Goal: Task Accomplishment & Management: Use online tool/utility

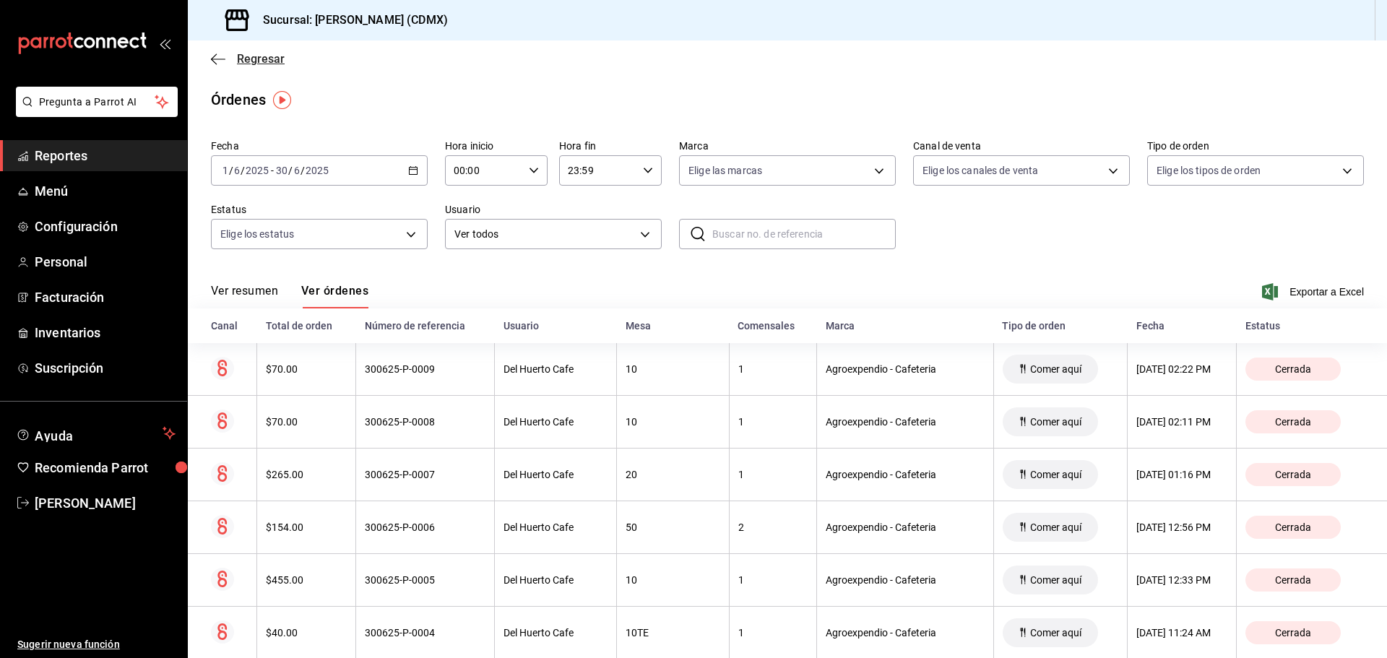
click at [216, 61] on icon "button" at bounding box center [218, 59] width 14 height 13
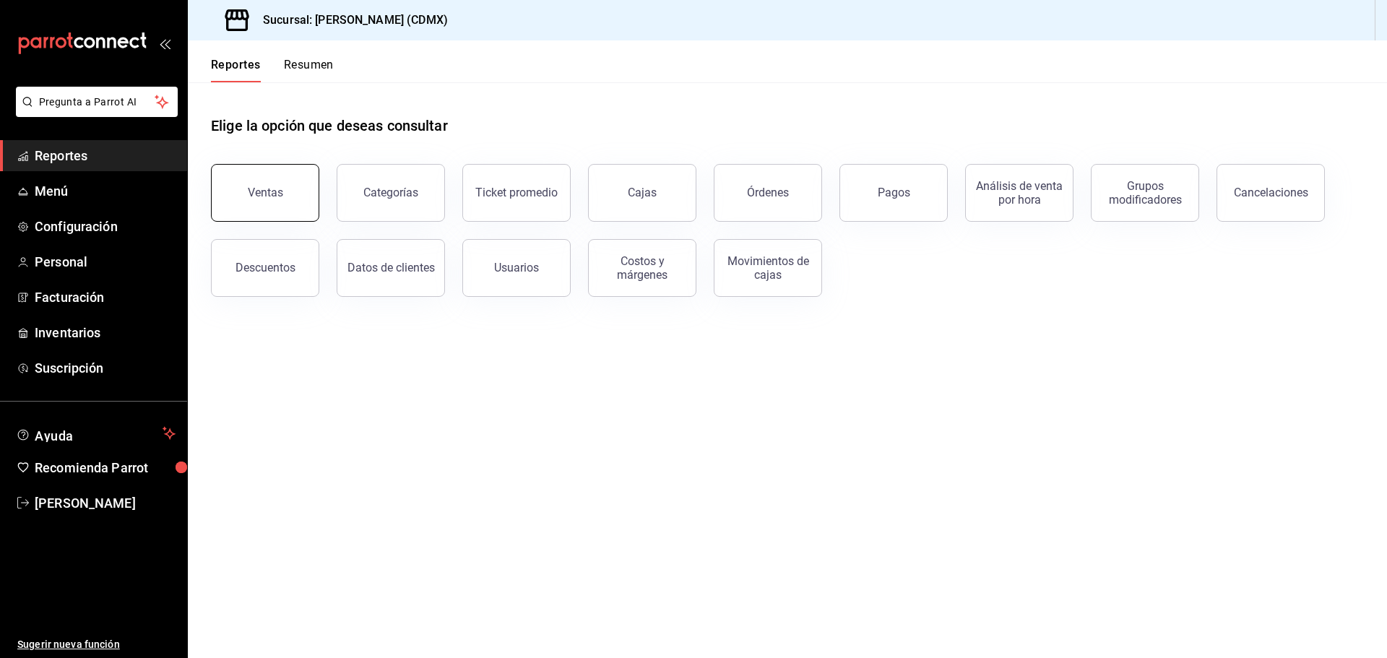
click at [243, 201] on button "Ventas" at bounding box center [265, 193] width 108 height 58
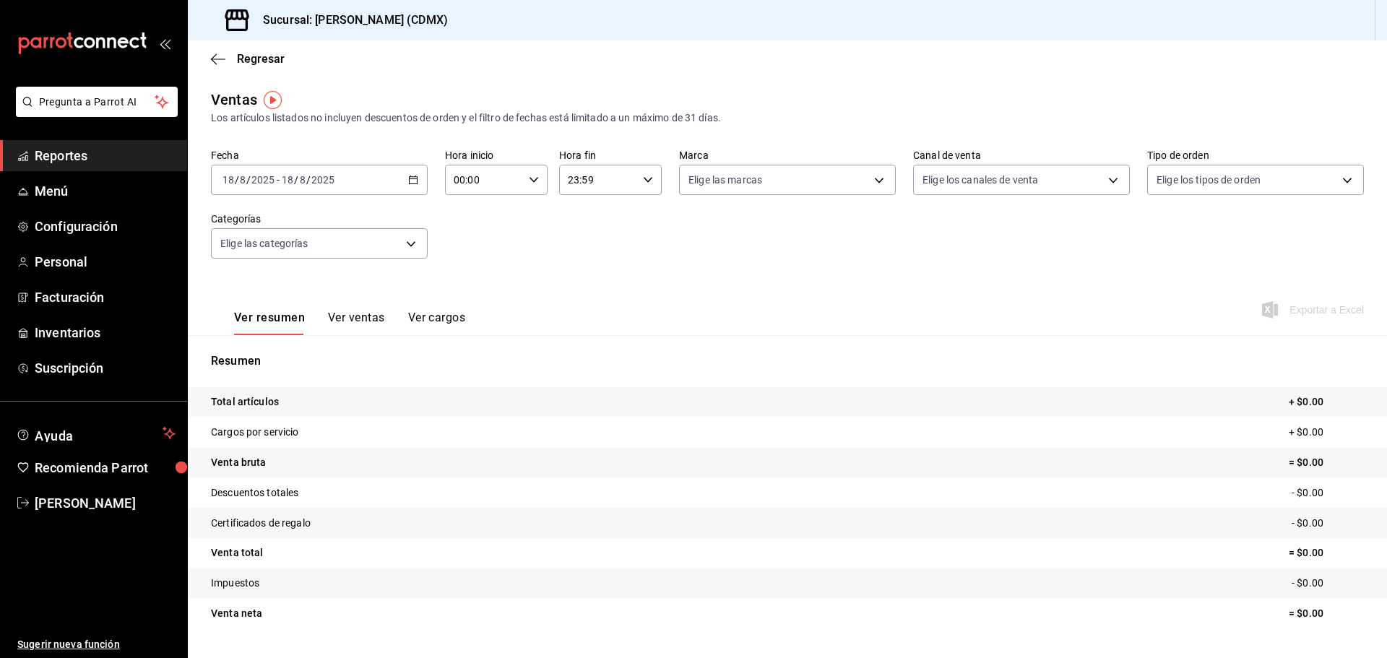
click at [351, 178] on div "[DATE] [DATE] - [DATE] [DATE]" at bounding box center [319, 180] width 217 height 30
click at [306, 359] on span "Rango de fechas" at bounding box center [279, 353] width 112 height 15
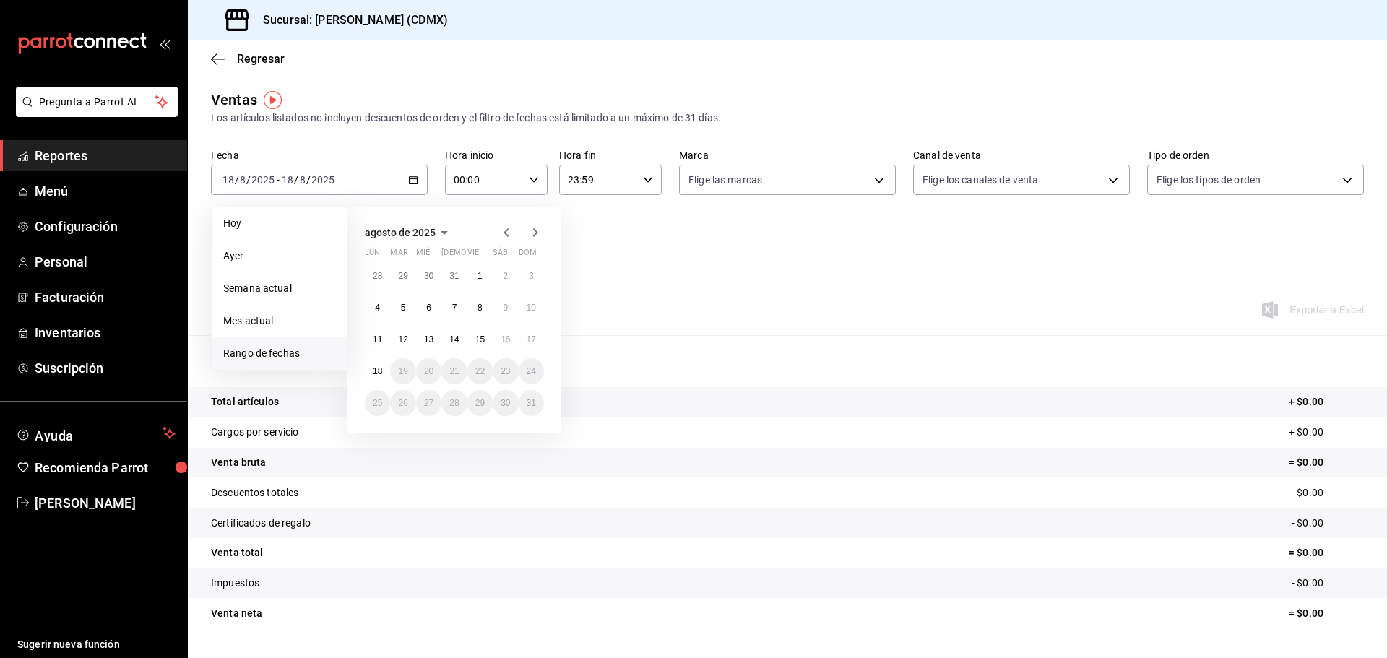
click at [506, 230] on icon "button" at bounding box center [505, 232] width 5 height 9
click at [506, 231] on icon "button" at bounding box center [505, 235] width 5 height 9
click at [506, 230] on icon "button" at bounding box center [505, 232] width 5 height 9
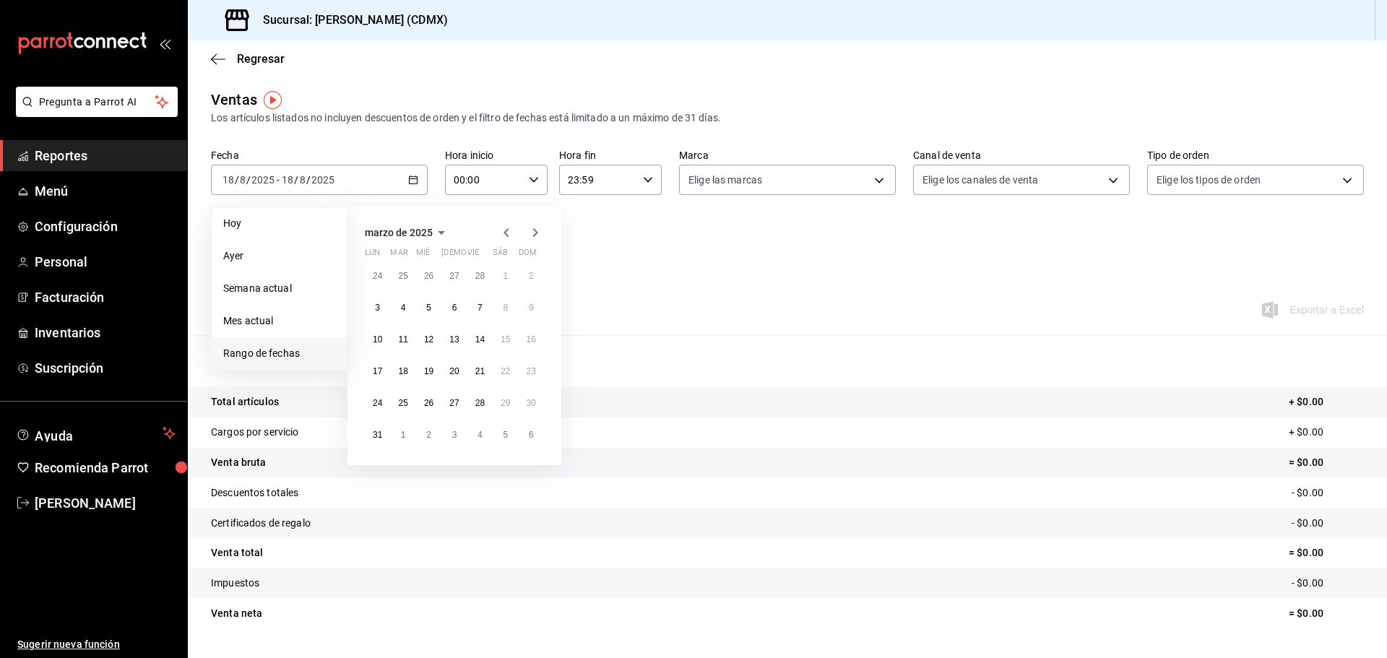
click at [506, 230] on icon "button" at bounding box center [505, 232] width 5 height 9
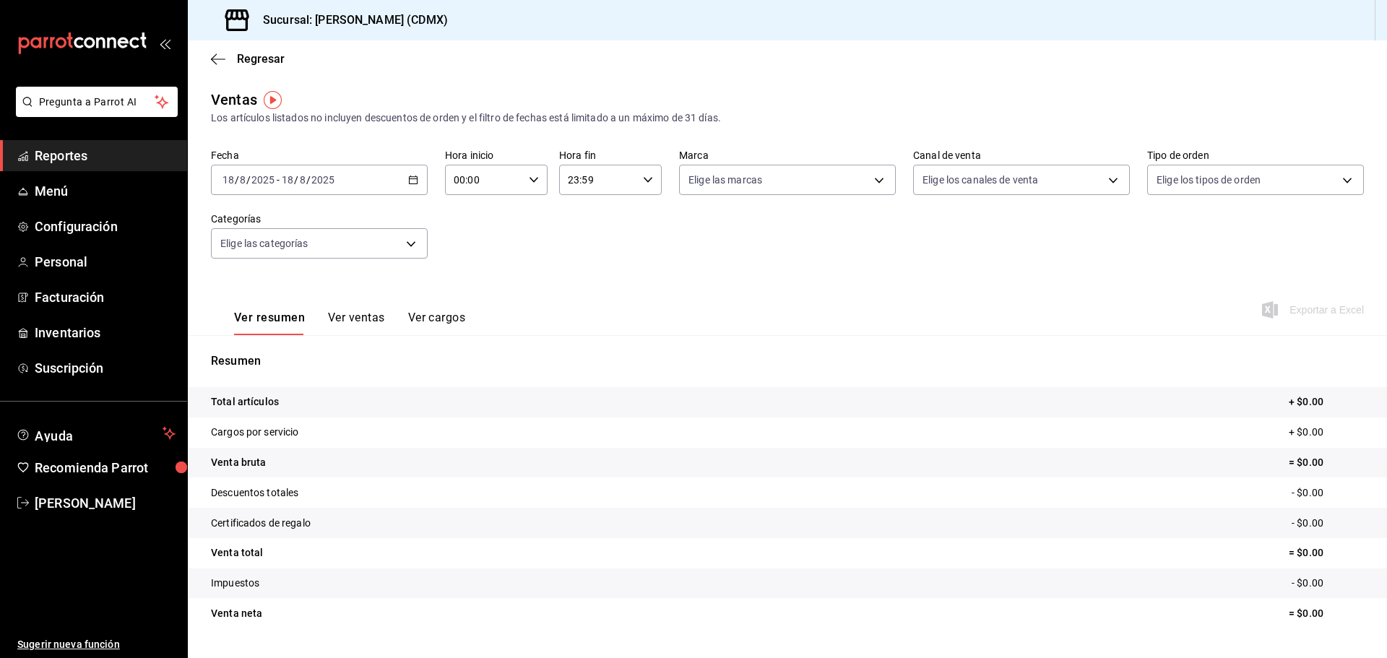
click at [669, 243] on div "Fecha [DATE] [DATE] - [DATE] [DATE] Hora inicio 00:00 Hora inicio Hora fin 23:5…" at bounding box center [787, 212] width 1153 height 127
click at [977, 93] on div "Ventas Los artículos listados no incluyen descuentos de orden y el filtro de fe…" at bounding box center [787, 107] width 1153 height 37
click at [238, 55] on span "Regresar" at bounding box center [261, 59] width 48 height 14
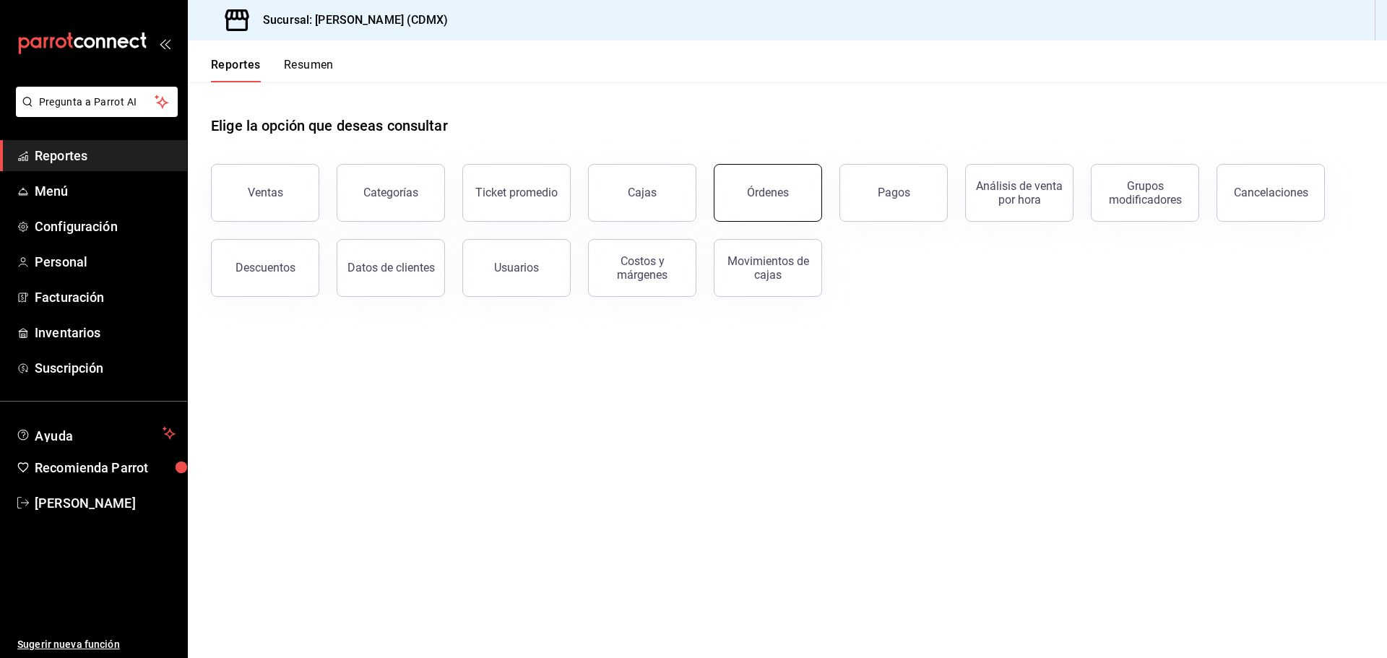
click at [775, 189] on div "Órdenes" at bounding box center [768, 193] width 42 height 14
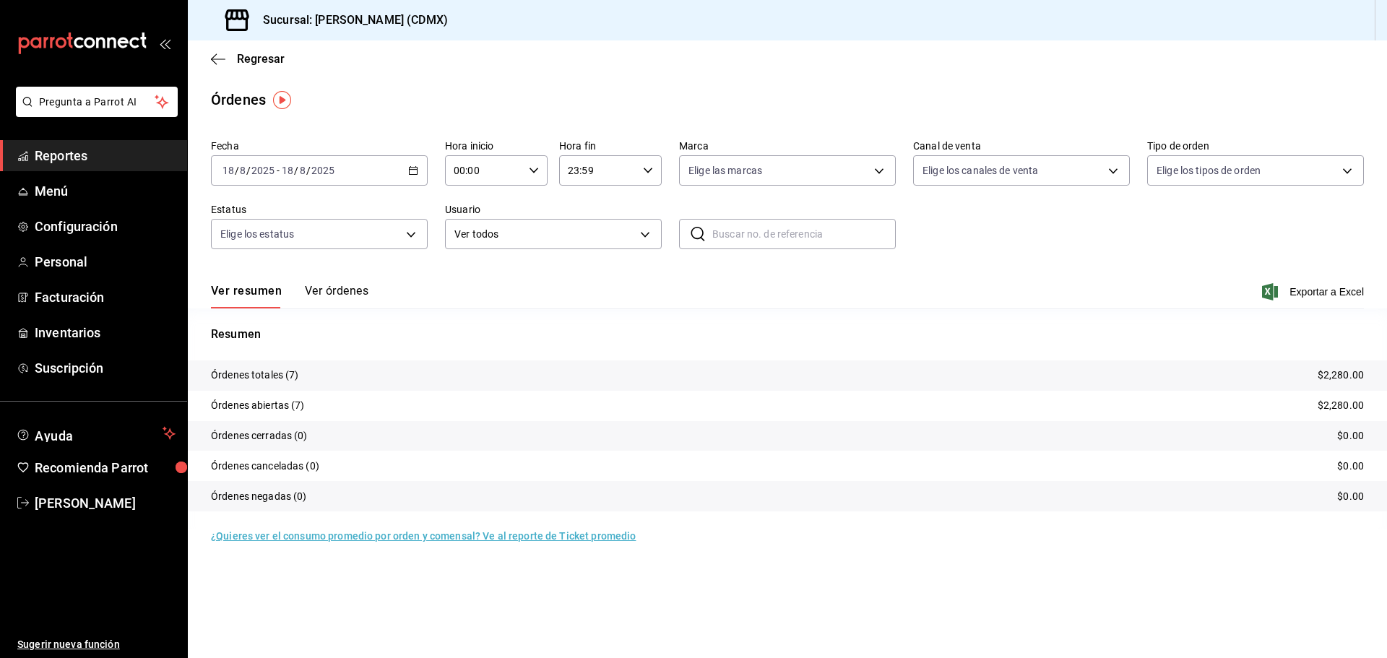
click at [386, 171] on div "[DATE] [DATE] - [DATE] [DATE]" at bounding box center [319, 170] width 217 height 30
click at [266, 368] on li "Rango de fechas" at bounding box center [279, 376] width 135 height 33
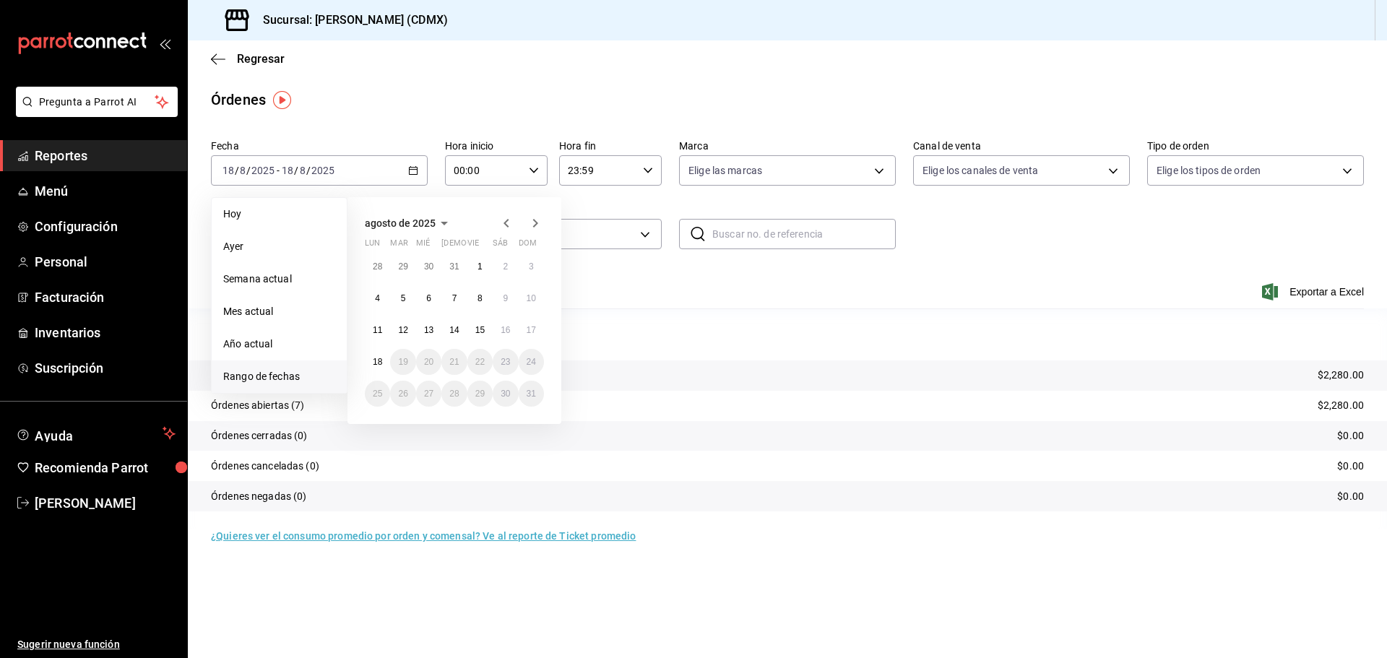
click at [510, 225] on icon "button" at bounding box center [506, 223] width 17 height 17
click at [406, 267] on button "1" at bounding box center [402, 272] width 25 height 26
click at [455, 394] on abbr "31" at bounding box center [453, 399] width 9 height 10
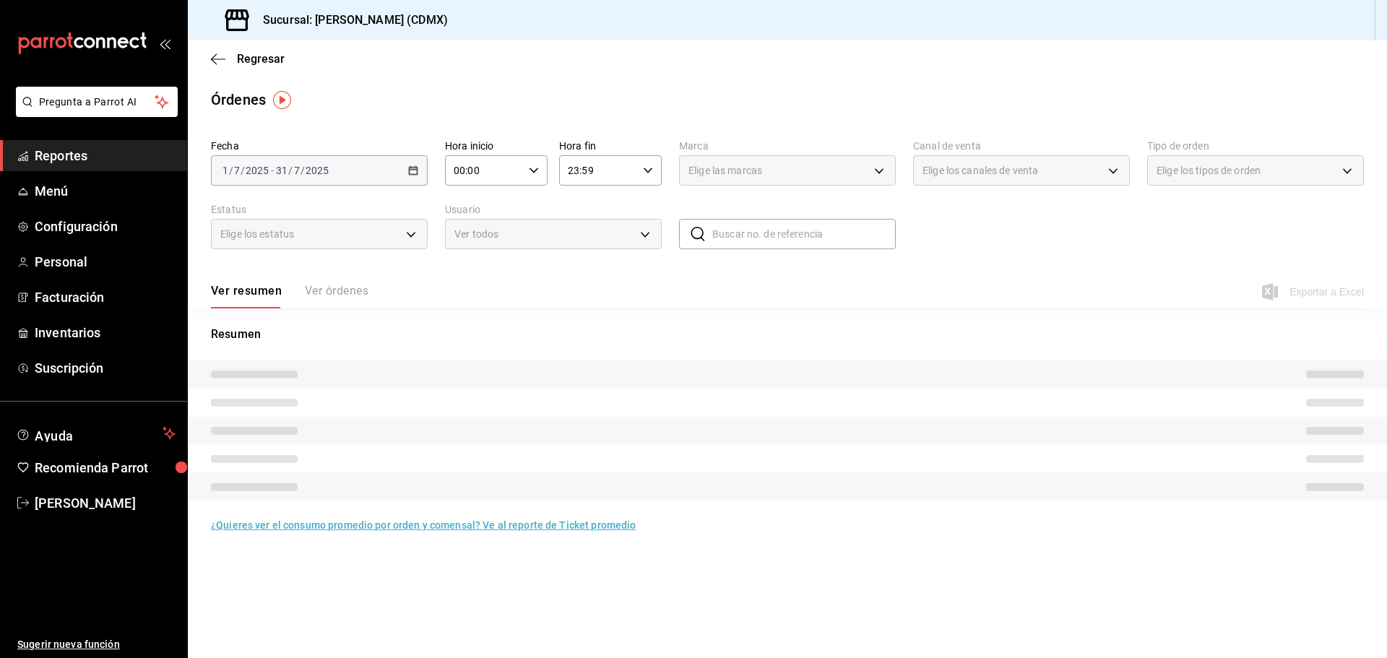
click at [603, 287] on div "Ver resumen Ver órdenes Exportar a Excel" at bounding box center [787, 288] width 1153 height 42
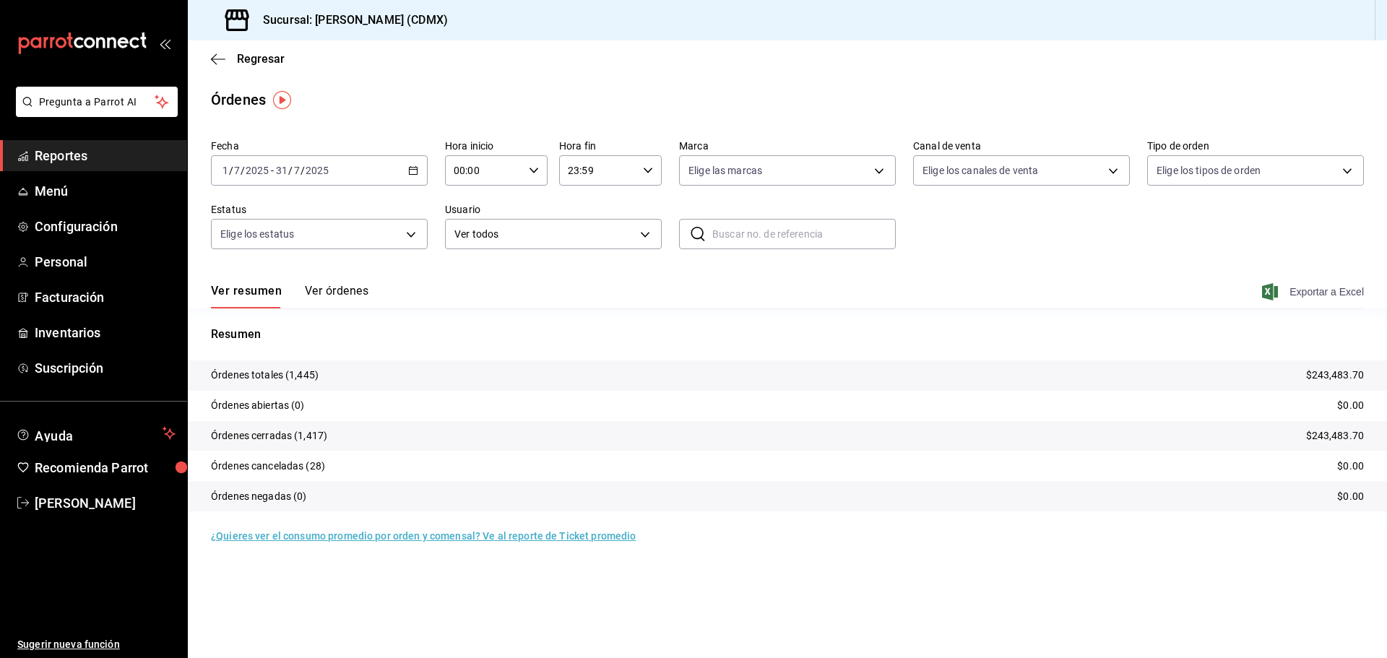
click at [1337, 288] on span "Exportar a Excel" at bounding box center [1314, 291] width 99 height 17
click at [335, 288] on button "Ver órdenes" at bounding box center [337, 296] width 64 height 25
